Goal: Task Accomplishment & Management: Complete application form

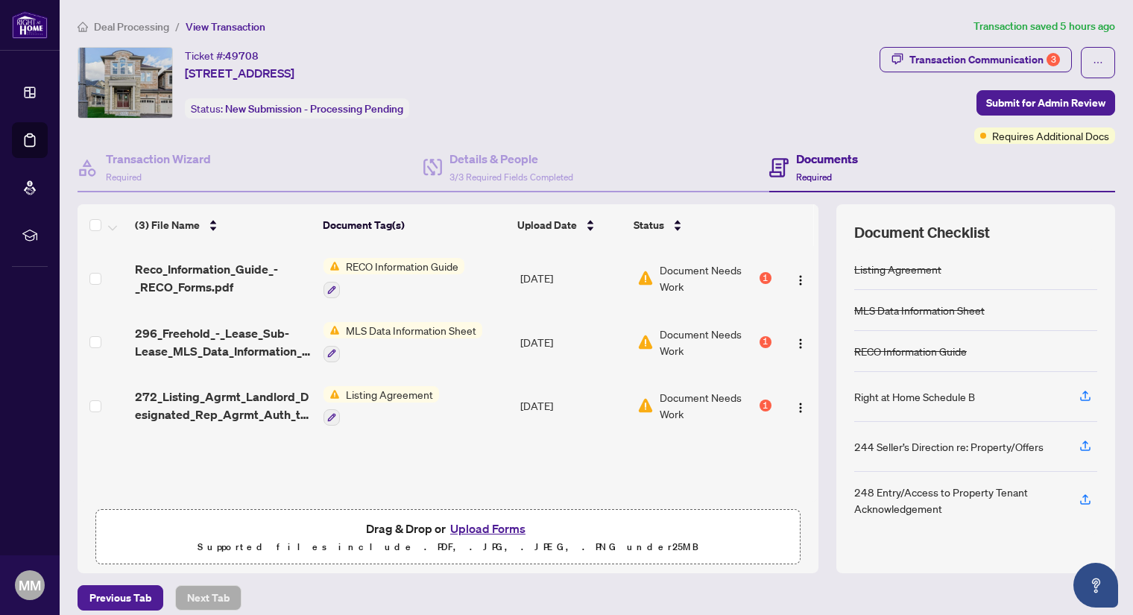
click at [479, 529] on button "Upload Forms" at bounding box center [488, 528] width 84 height 19
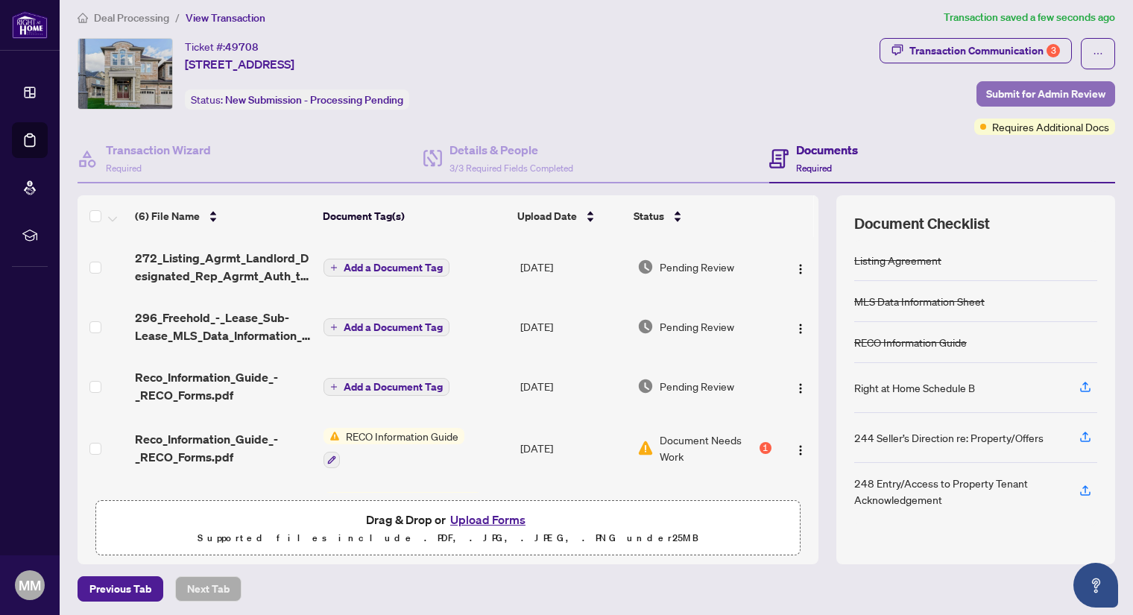
click at [1011, 90] on span "Submit for Admin Review" at bounding box center [1045, 94] width 119 height 24
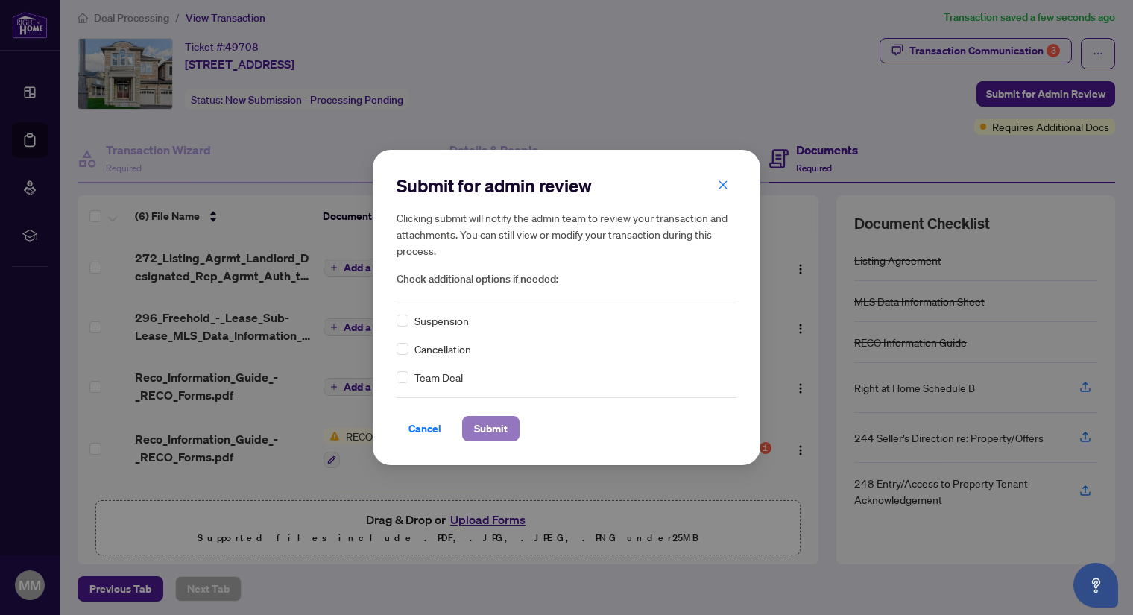
click at [483, 426] on span "Submit" at bounding box center [491, 429] width 34 height 24
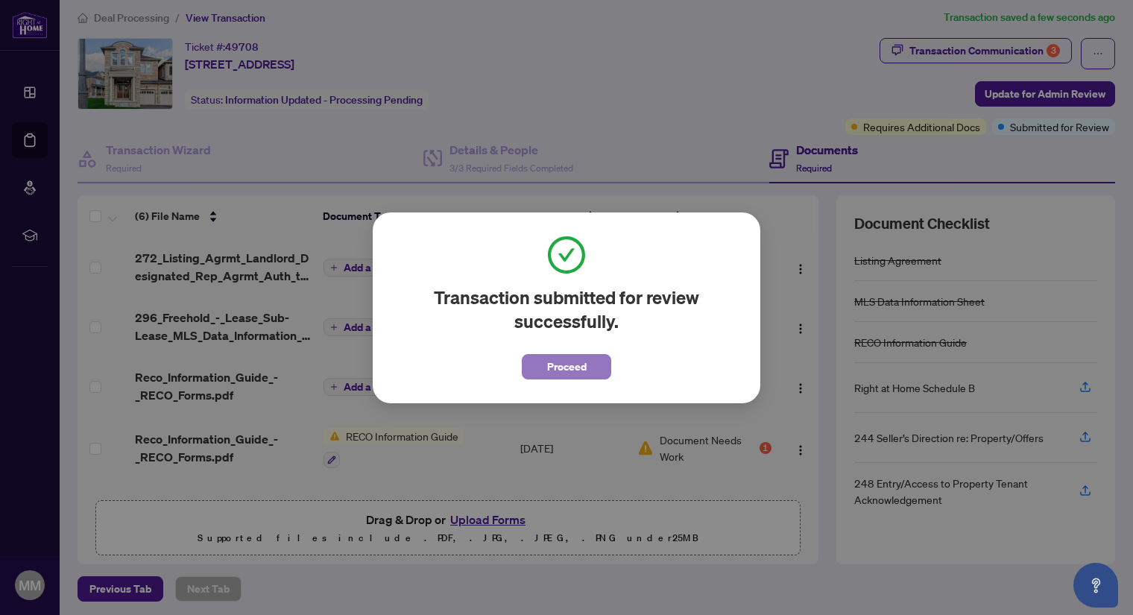
click at [557, 364] on span "Proceed" at bounding box center [566, 367] width 39 height 24
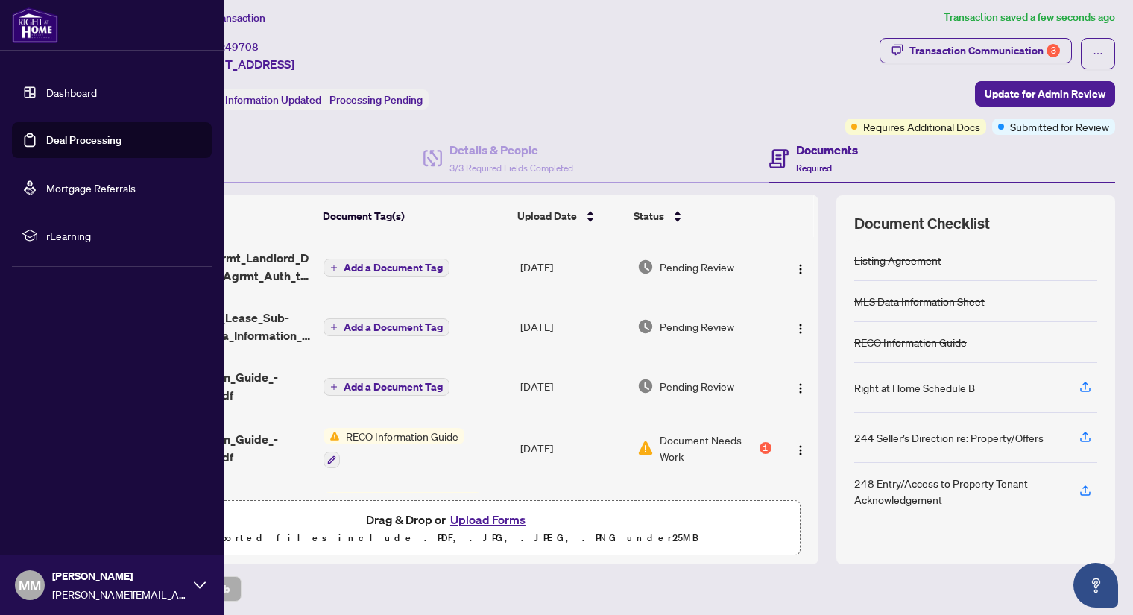
click at [46, 95] on link "Dashboard" at bounding box center [71, 92] width 51 height 13
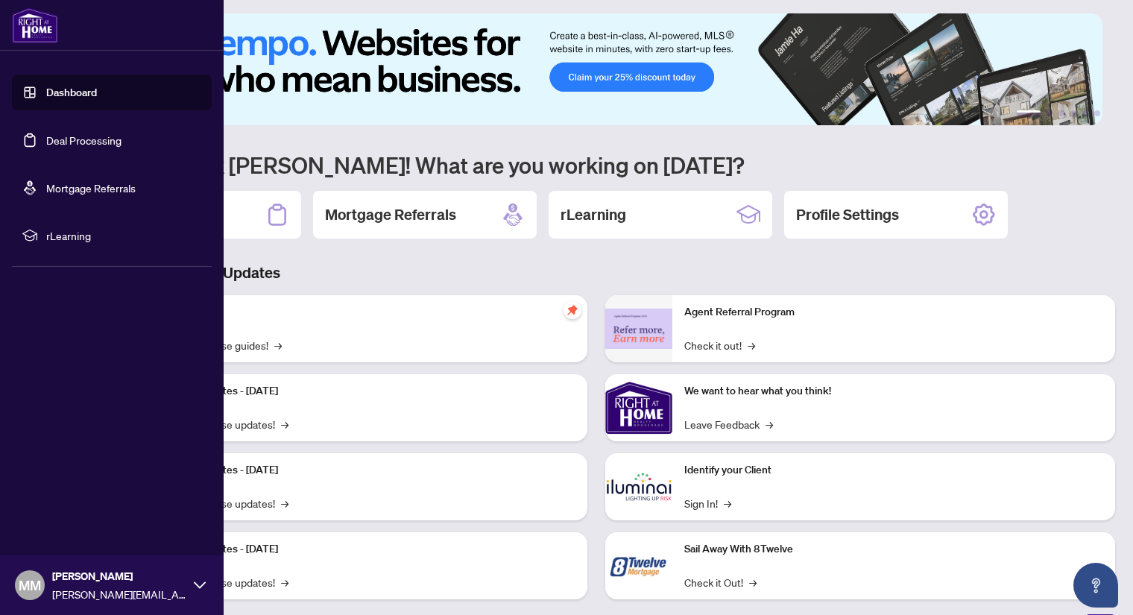
scroll to position [9, 0]
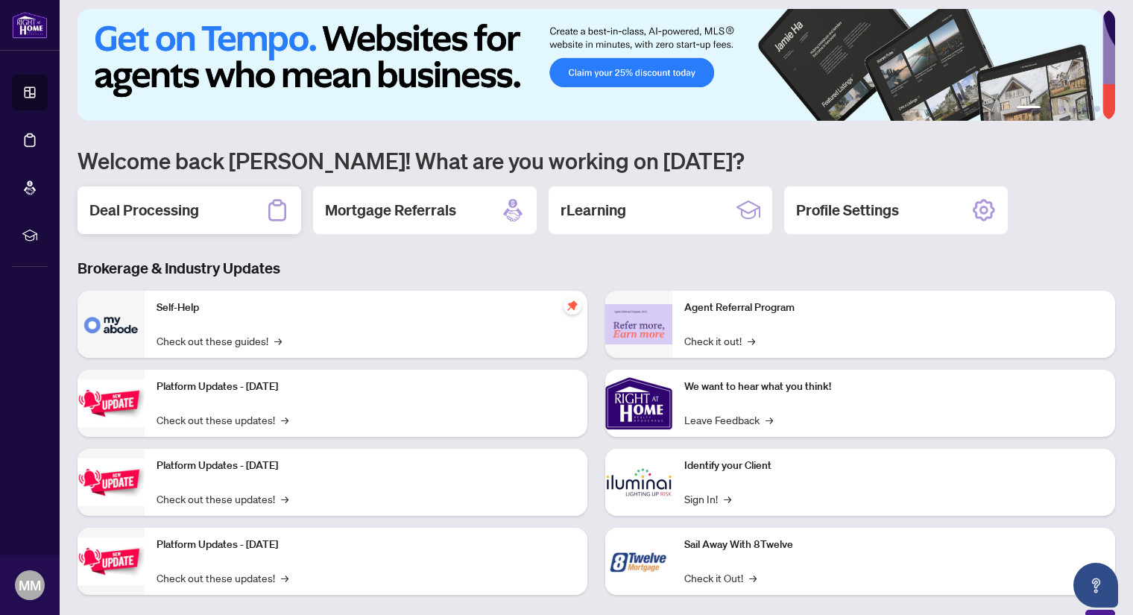
click at [162, 206] on h2 "Deal Processing" at bounding box center [144, 210] width 110 height 21
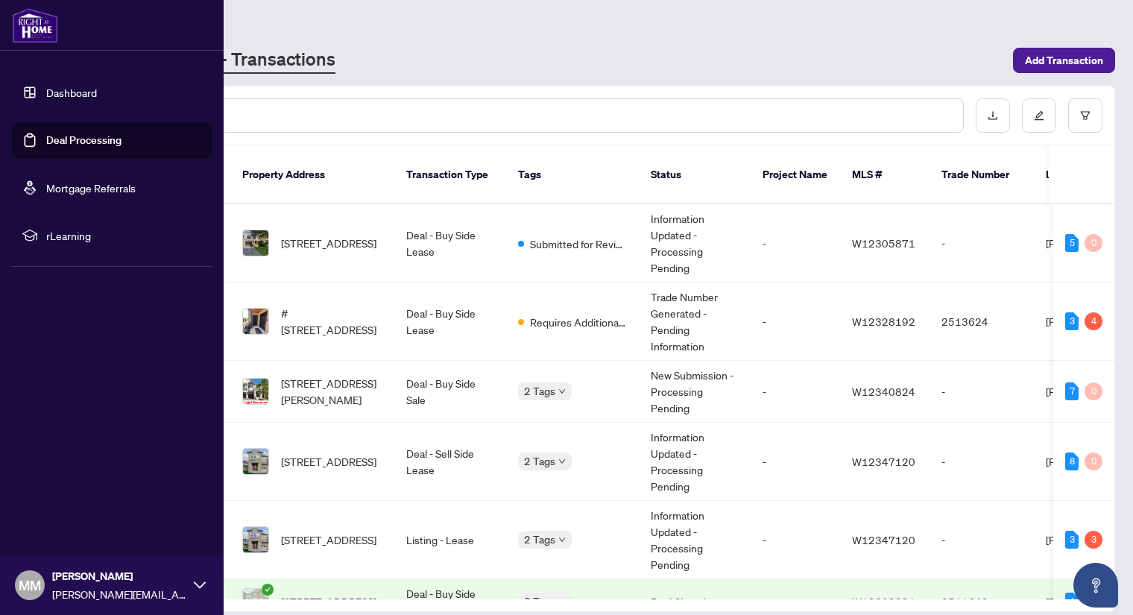
click at [68, 86] on link "Dashboard" at bounding box center [71, 92] width 51 height 13
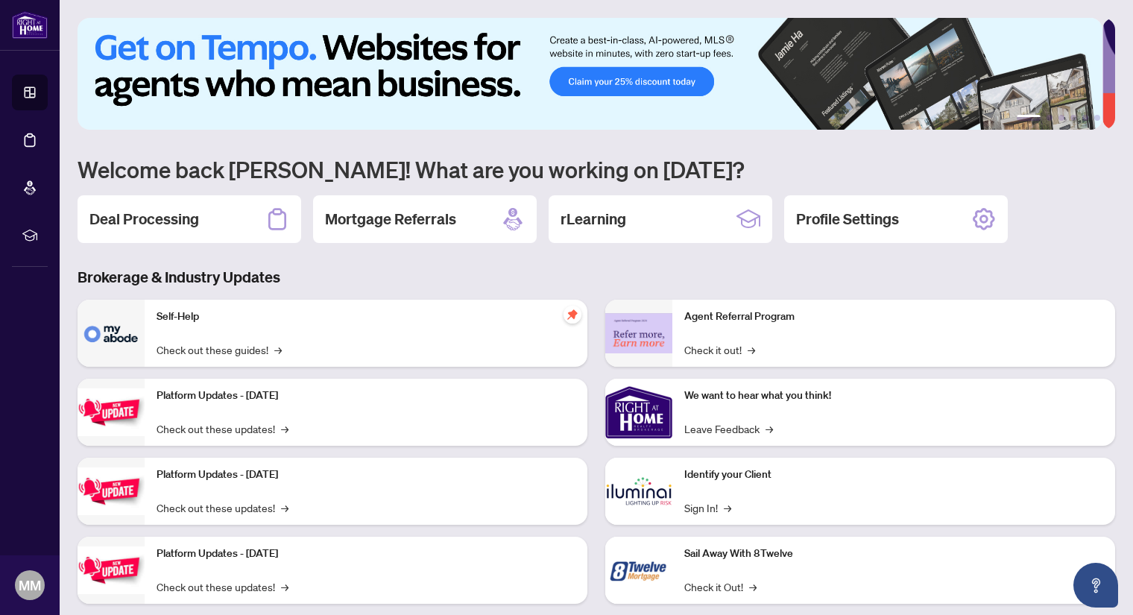
click at [732, 478] on p "Identify your Client" at bounding box center [893, 475] width 419 height 16
click at [698, 512] on link "Sign In! →" at bounding box center [707, 507] width 47 height 16
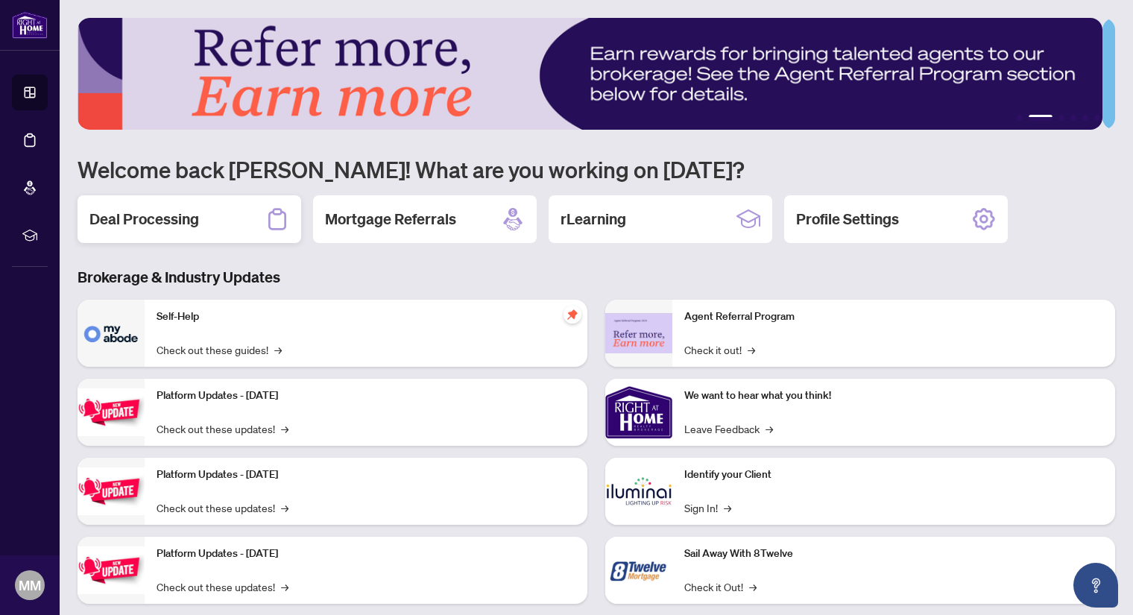
click at [151, 212] on h2 "Deal Processing" at bounding box center [144, 219] width 110 height 21
